Goal: Answer question/provide support

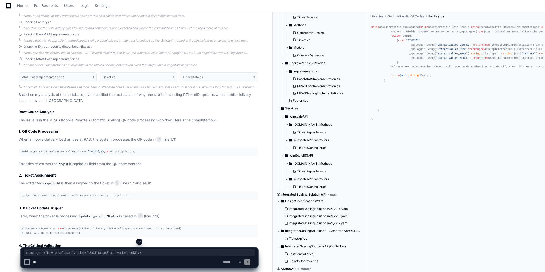
scroll to position [428, 0]
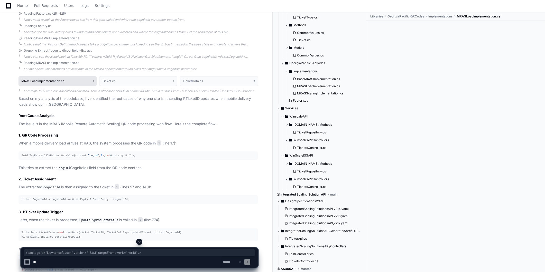
click at [58, 81] on h1 "MRASLoadImplementation.cs" at bounding box center [42, 81] width 43 height 3
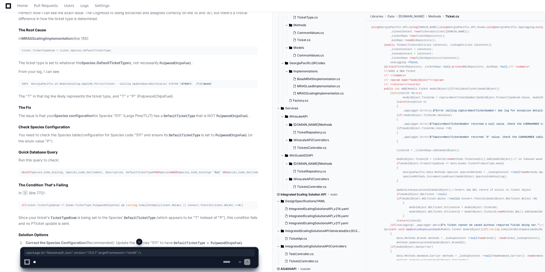
scroll to position [3856, 0]
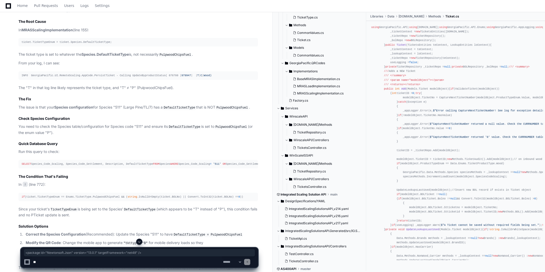
click at [36, 44] on div "ticket.TicketTypeEnum = ticket.Species.DefaultTicketType;" at bounding box center [138, 42] width 233 height 4
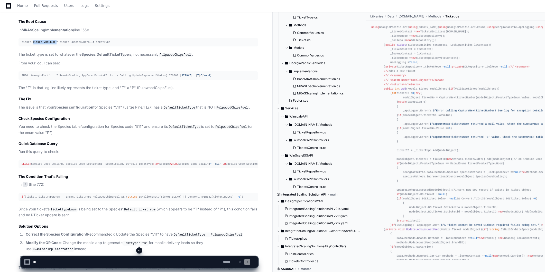
click at [36, 44] on div "ticket.TicketTypeEnum = ticket.Species.DefaultTicketType;" at bounding box center [138, 42] width 233 height 4
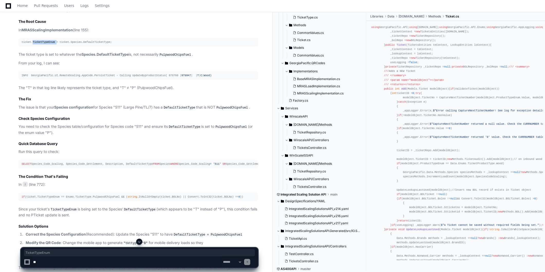
copy div "TicketTypeEnum"
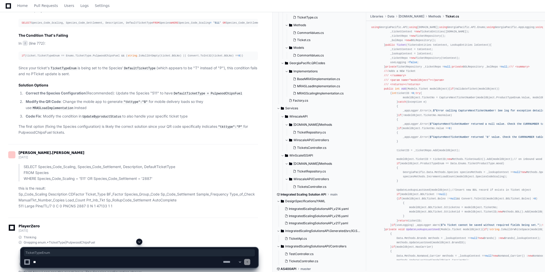
scroll to position [3999, 0]
click at [28, 44] on span "2" at bounding box center [25, 41] width 5 height 5
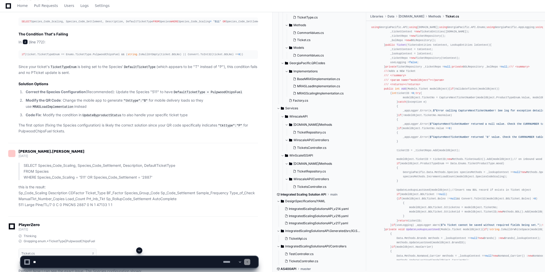
click at [26, 44] on span "2" at bounding box center [25, 41] width 5 height 5
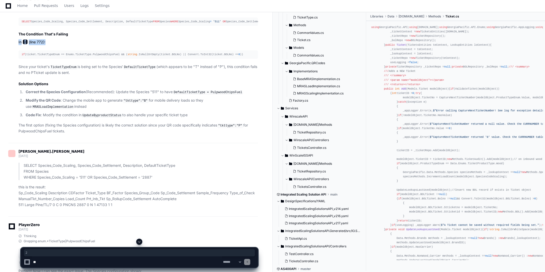
click at [26, 44] on span "2" at bounding box center [25, 41] width 5 height 5
drag, startPoint x: 26, startPoint y: 146, endPoint x: 103, endPoint y: 178, distance: 83.8
click at [103, 76] on p "Since your ticket's TicketTypeEnum is being set to the Species' DefaultTicketTy…" at bounding box center [139, 70] width 240 height 12
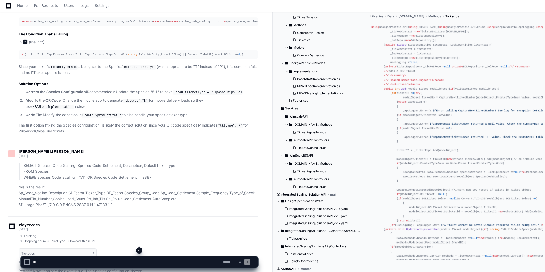
click at [26, 44] on span "2" at bounding box center [25, 41] width 5 height 5
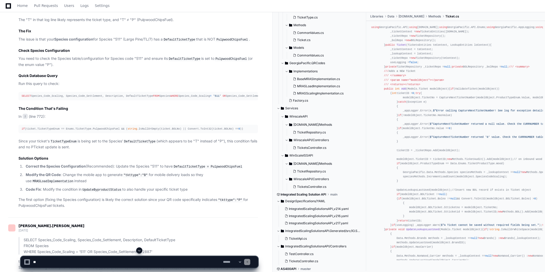
scroll to position [3970, 0]
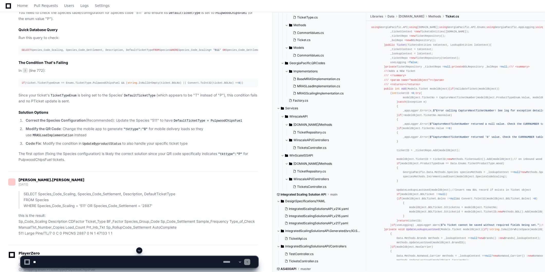
click at [40, 74] on p "In 2 (line 772):" at bounding box center [139, 71] width 240 height 6
click at [51, 85] on div "if (ticket.TicketTypeEnum == Enums.TicketType.PulpwoodChipsFuel && ( string .Is…" at bounding box center [138, 83] width 233 height 4
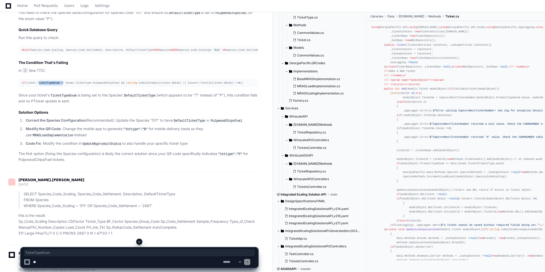
click at [51, 85] on div "if (ticket.TicketTypeEnum == Enums.TicketType.PulpwoodChipsFuel && ( string .Is…" at bounding box center [138, 83] width 233 height 4
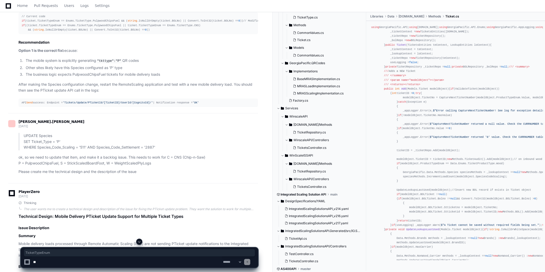
scroll to position [4541, 0]
click at [171, 105] on div "API Send success: Endpoint = 'Tickets/Update/PTicketId/[TicketID]/UserId/[Cogni…" at bounding box center [138, 103] width 233 height 4
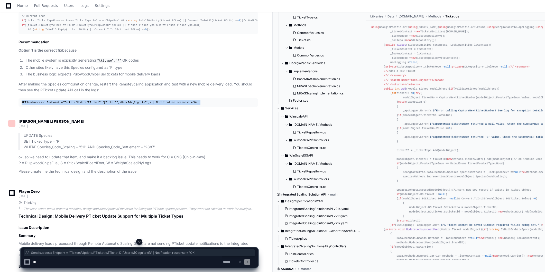
click at [171, 105] on div "API Send success: Endpoint = 'Tickets/Update/PTicketId/[TicketID]/UserId/[Cogni…" at bounding box center [138, 103] width 233 height 4
drag, startPoint x: 171, startPoint y: 225, endPoint x: 224, endPoint y: 224, distance: 53.2
click at [224, 105] on div "API Send success: Endpoint = 'Tickets/Update/PTicketId/[TicketID]/UserId/[Cogni…" at bounding box center [138, 103] width 233 height 4
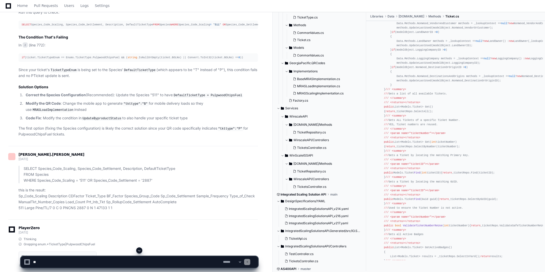
scroll to position [3999, 0]
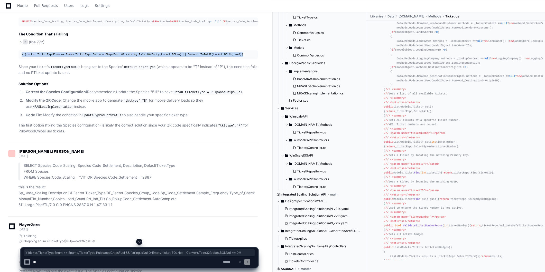
drag, startPoint x: 21, startPoint y: 157, endPoint x: 256, endPoint y: 154, distance: 235.0
click at [256, 59] on pre "if (ticket.TicketTypeEnum == Enums.TicketType.PulpwoodChipsFuel && ( string .Is…" at bounding box center [139, 54] width 240 height 8
copy div "if (ticket.TicketTypeEnum == Enums.TicketType.PulpwoodChipsFuel && ( string .Is…"
click at [137, 263] on textarea at bounding box center [127, 262] width 190 height 11
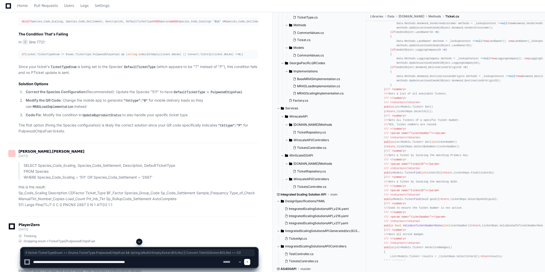
type textarea "**********"
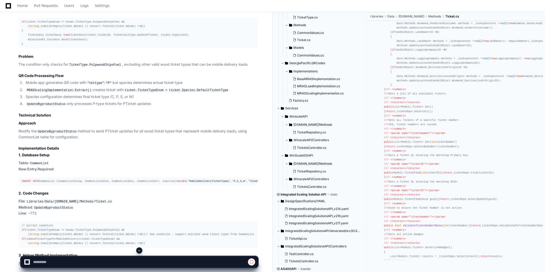
click at [138, 250] on span at bounding box center [139, 251] width 4 height 4
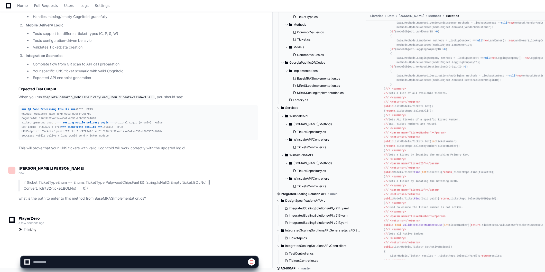
scroll to position [13834, 0]
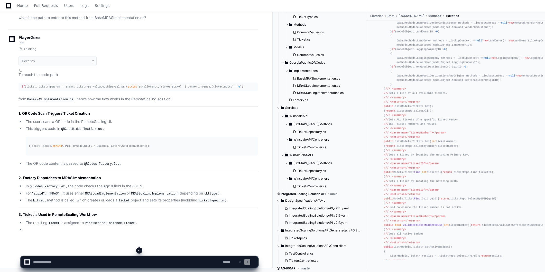
click at [138, 251] on span at bounding box center [139, 251] width 4 height 4
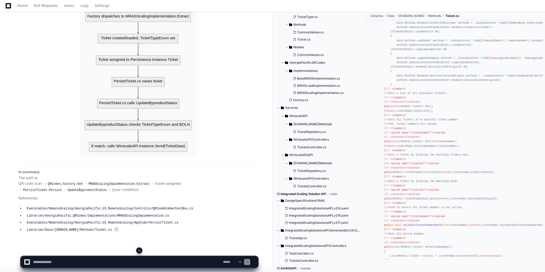
scroll to position [14128, 0]
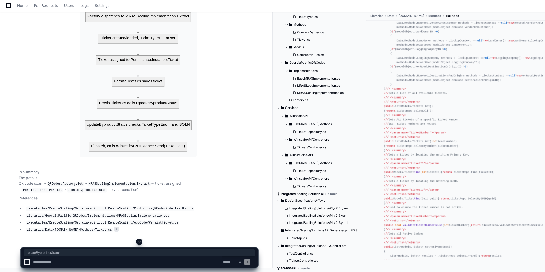
copy div "UpdateByproductStatus"
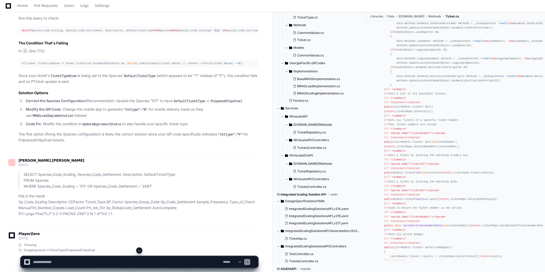
scroll to position [3989, 0]
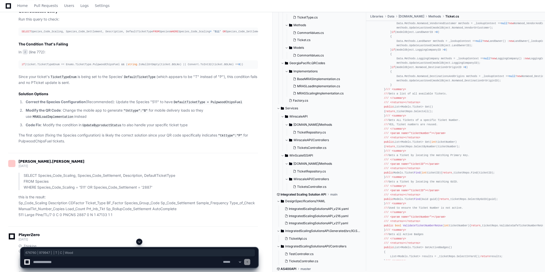
drag, startPoint x: 156, startPoint y: 39, endPoint x: 204, endPoint y: 40, distance: 48.1
copy div "676760 | 979947 | | T | C | Wood"
